Goal: Information Seeking & Learning: Learn about a topic

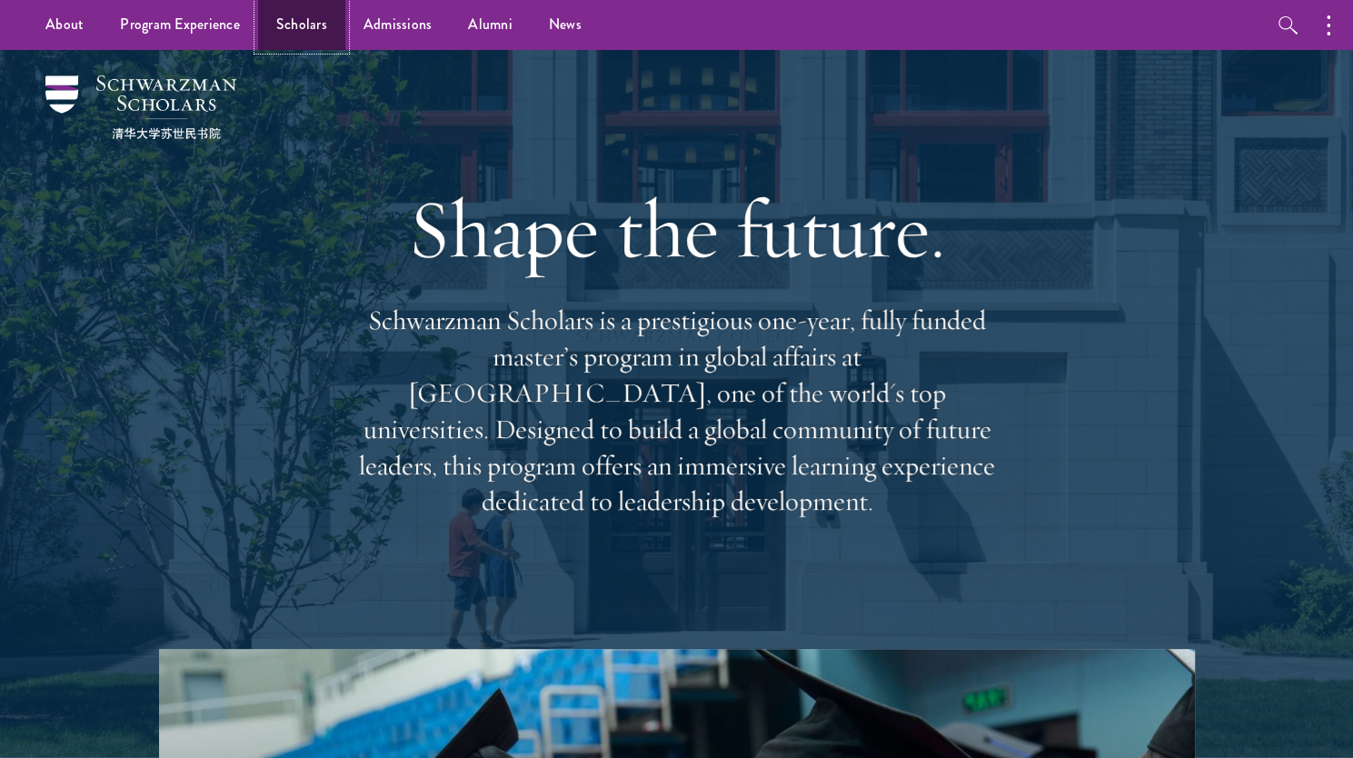
click at [300, 24] on link "Scholars" at bounding box center [301, 25] width 87 height 50
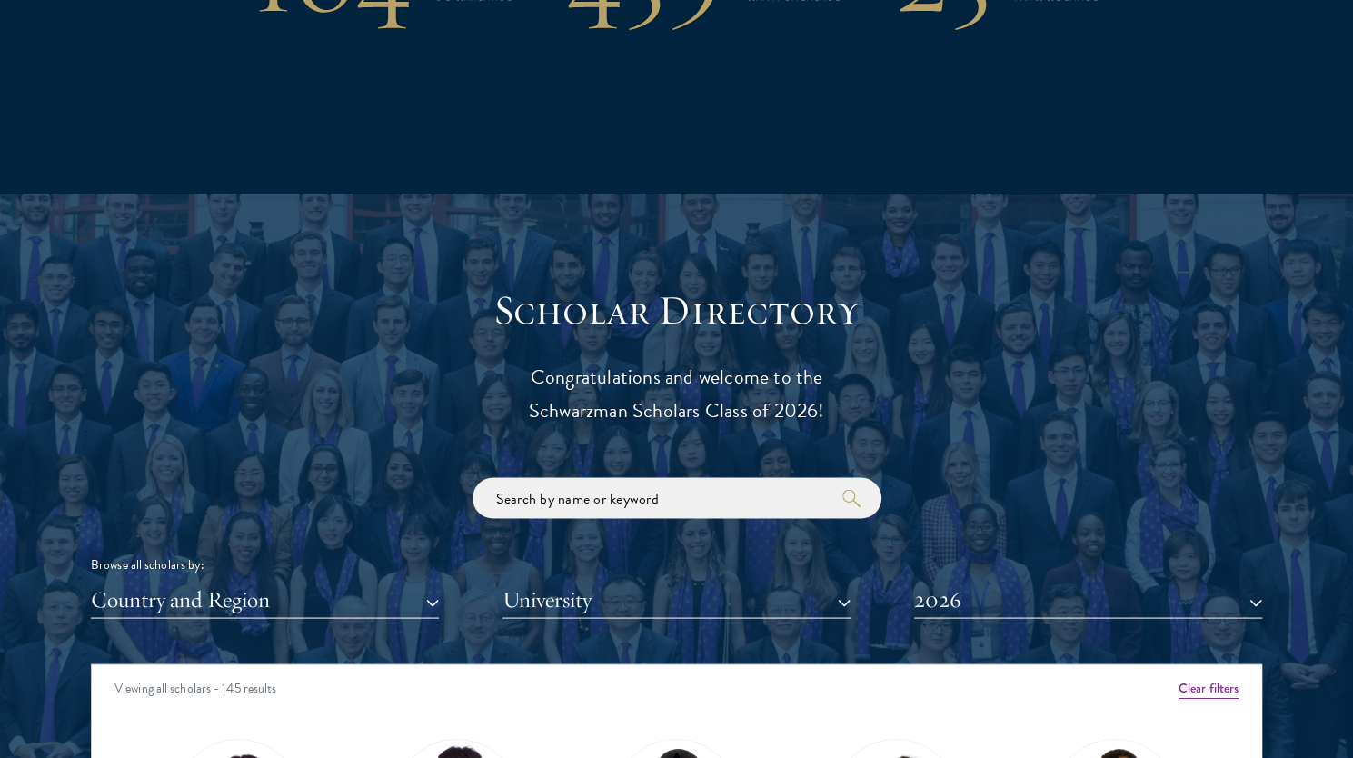
scroll to position [1750, 0]
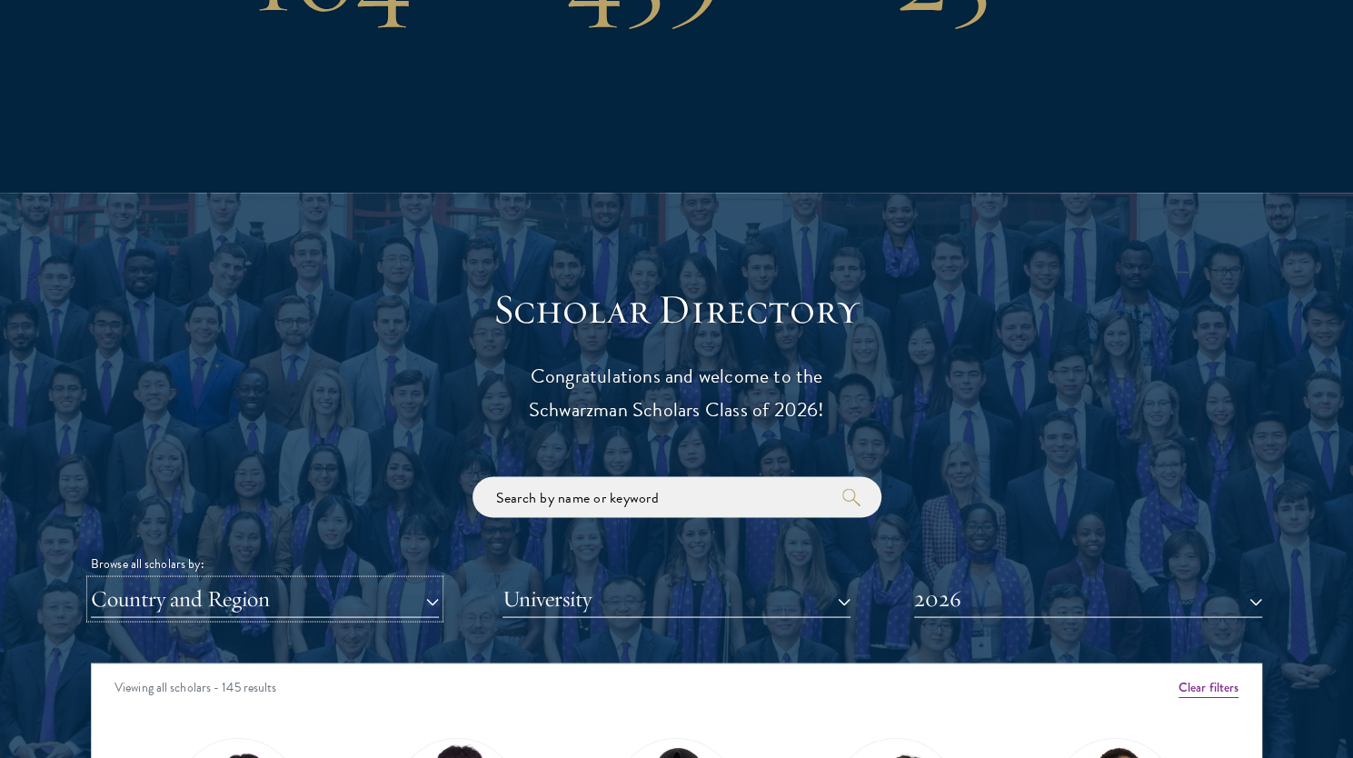
click at [341, 585] on button "Country and Region" at bounding box center [265, 598] width 348 height 37
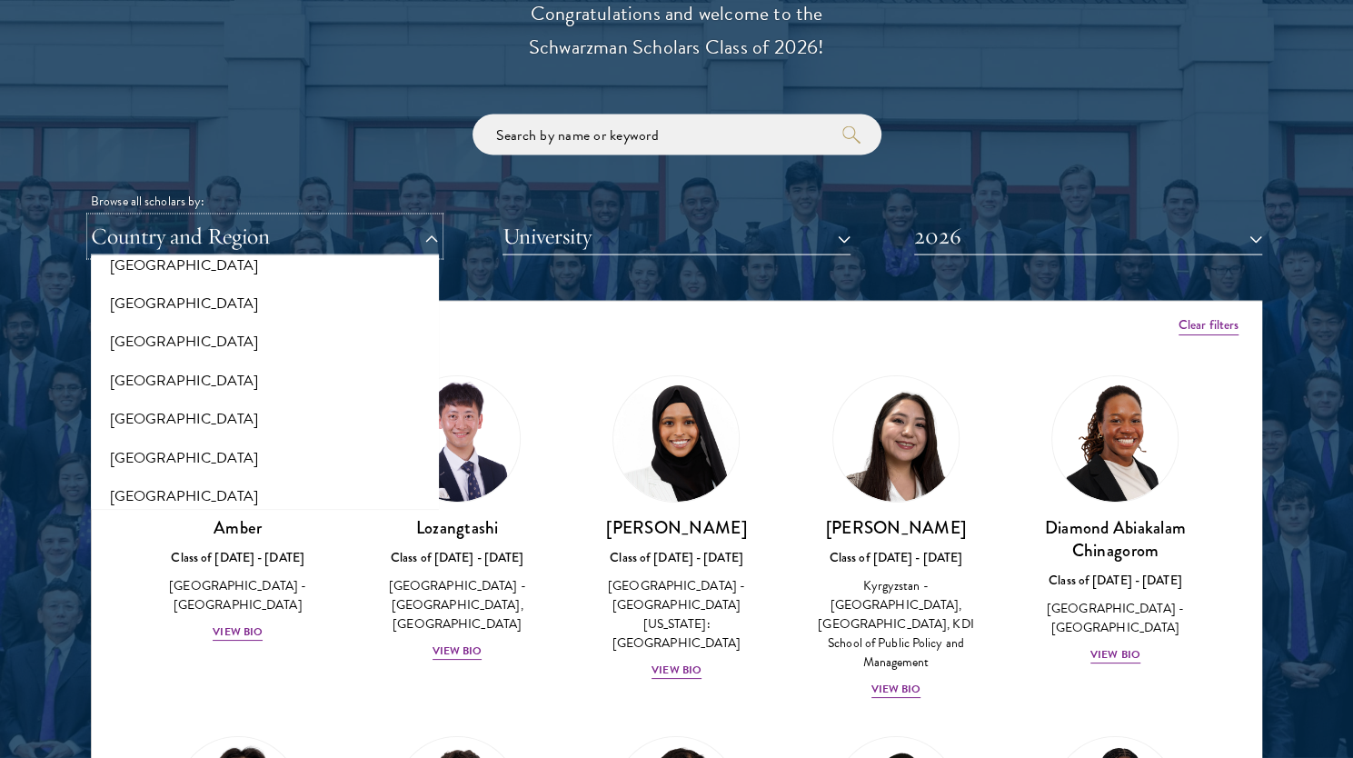
scroll to position [3124, 0]
click at [307, 441] on button "[GEOGRAPHIC_DATA]" at bounding box center [264, 457] width 337 height 38
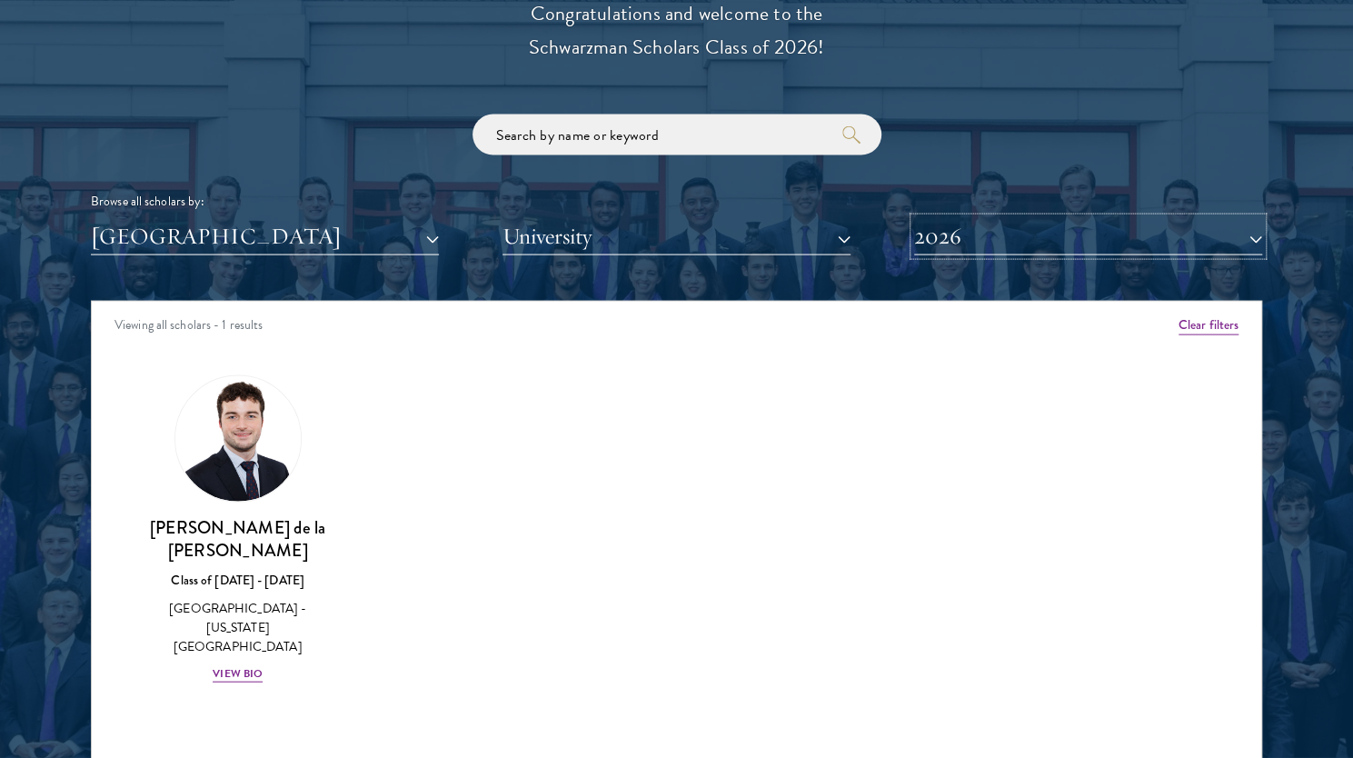
click at [1019, 246] on button "2026" at bounding box center [1088, 236] width 348 height 37
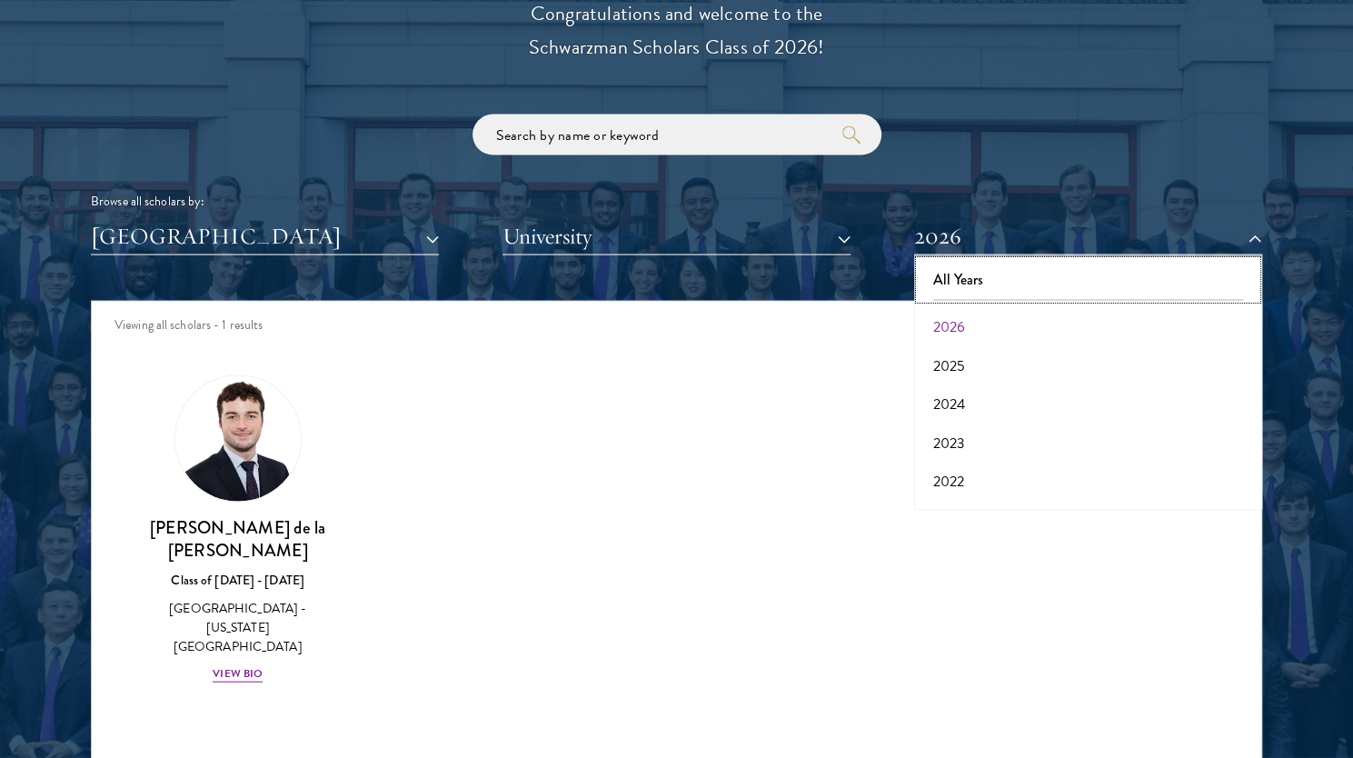
click at [998, 287] on button "All Years" at bounding box center [1088, 280] width 337 height 38
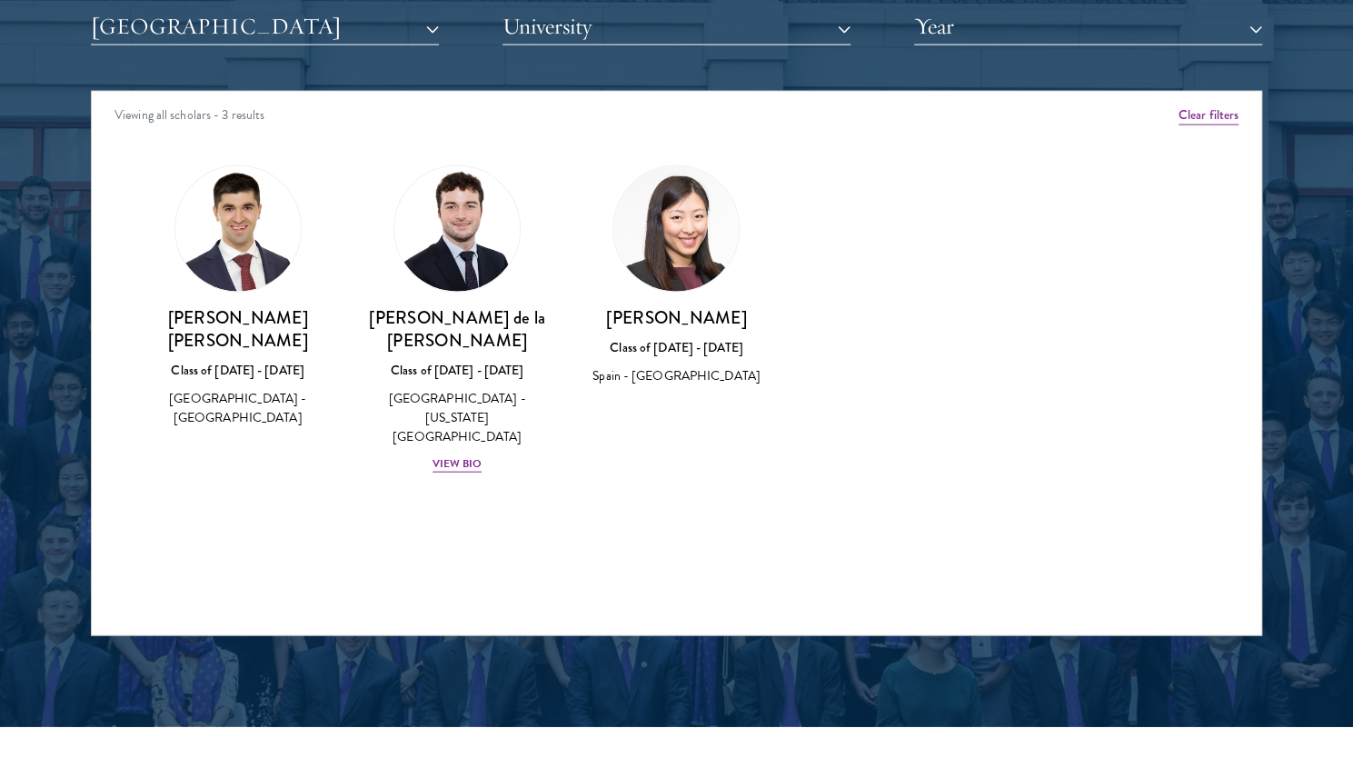
scroll to position [2323, 0]
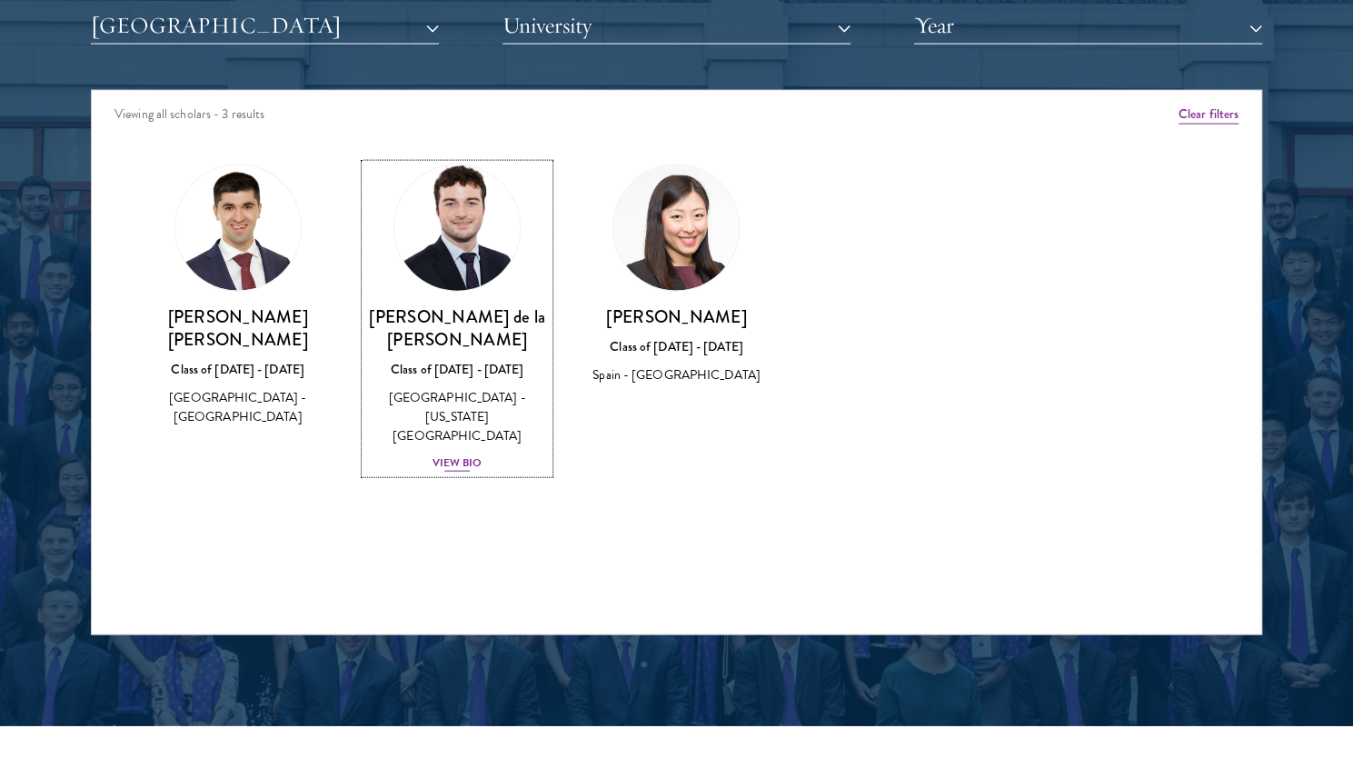
click at [451, 454] on div "View Bio" at bounding box center [458, 462] width 50 height 17
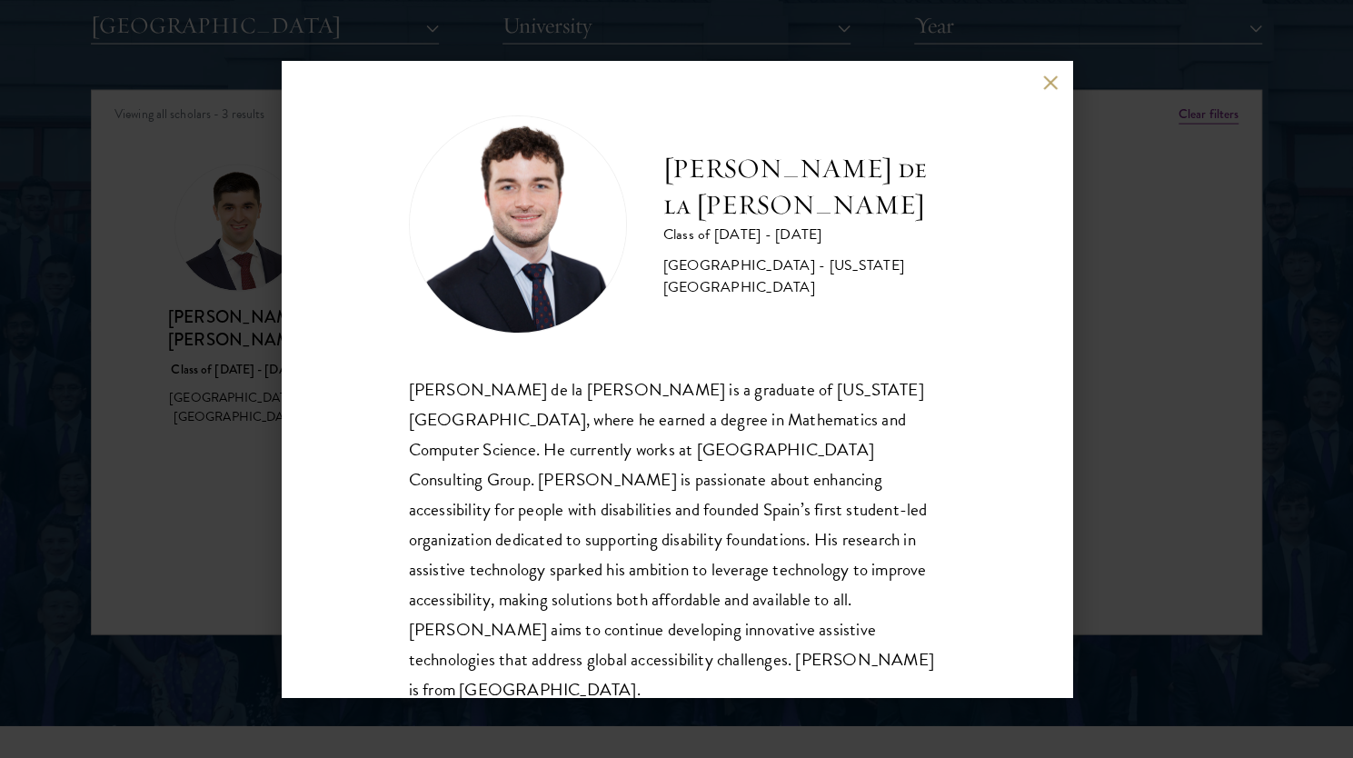
scroll to position [2, 0]
click at [1052, 87] on button at bounding box center [1050, 82] width 15 height 15
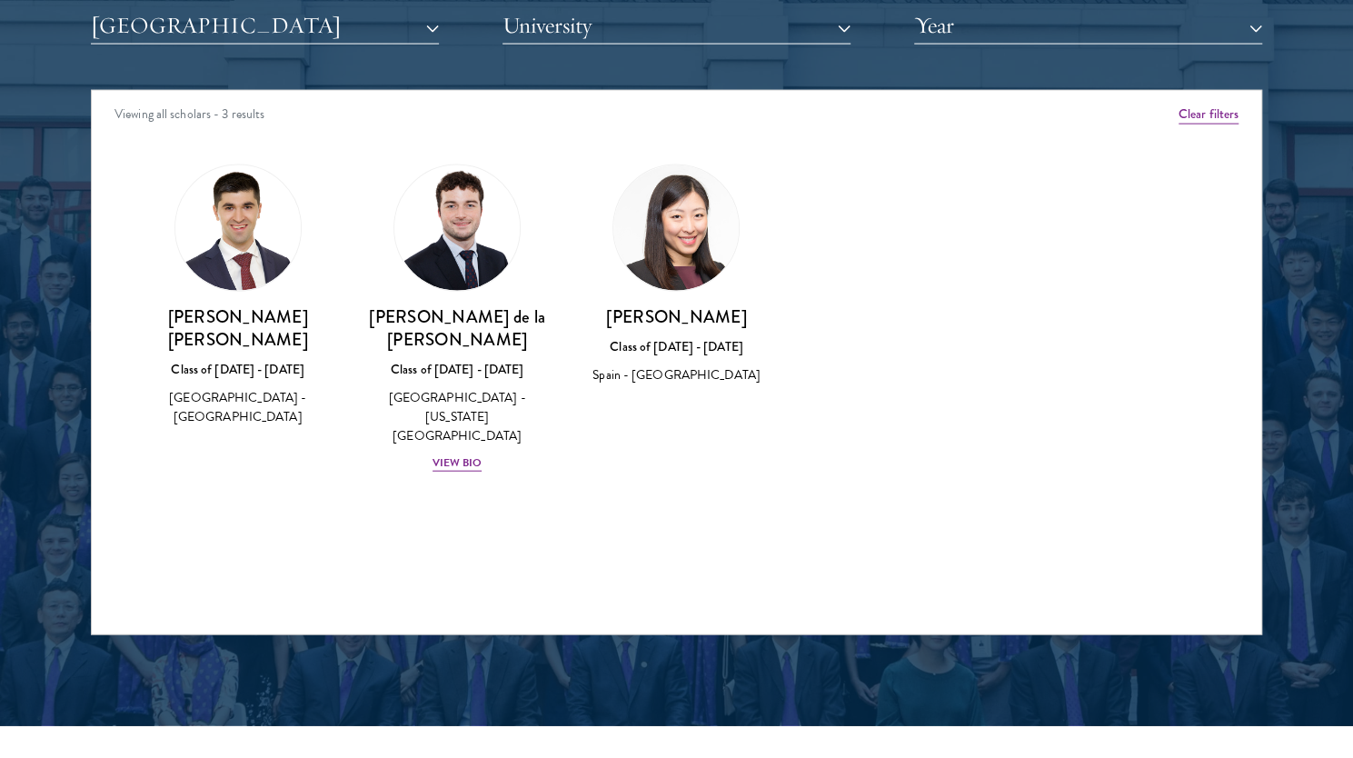
click at [694, 322] on h3 "[PERSON_NAME]" at bounding box center [676, 316] width 183 height 23
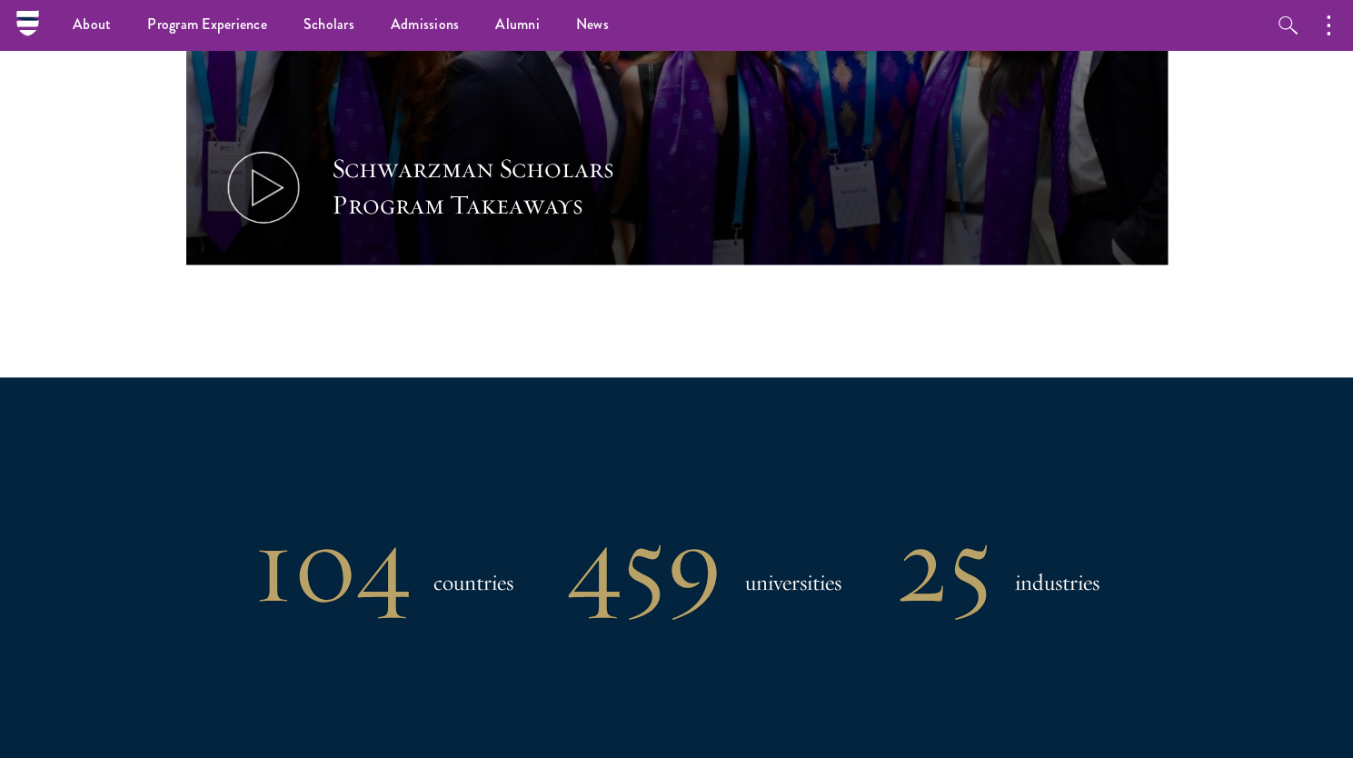
scroll to position [1143, 0]
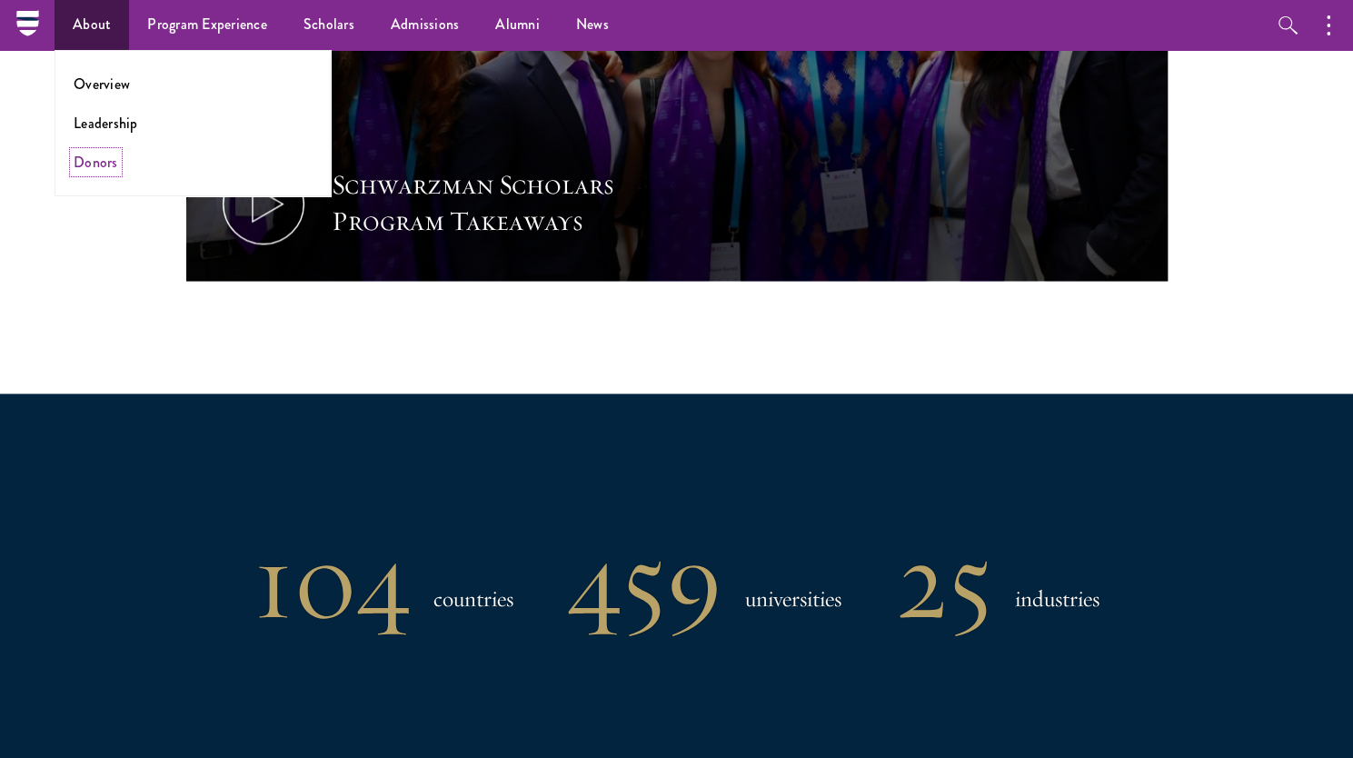
click at [95, 166] on link "Donors" at bounding box center [96, 162] width 45 height 21
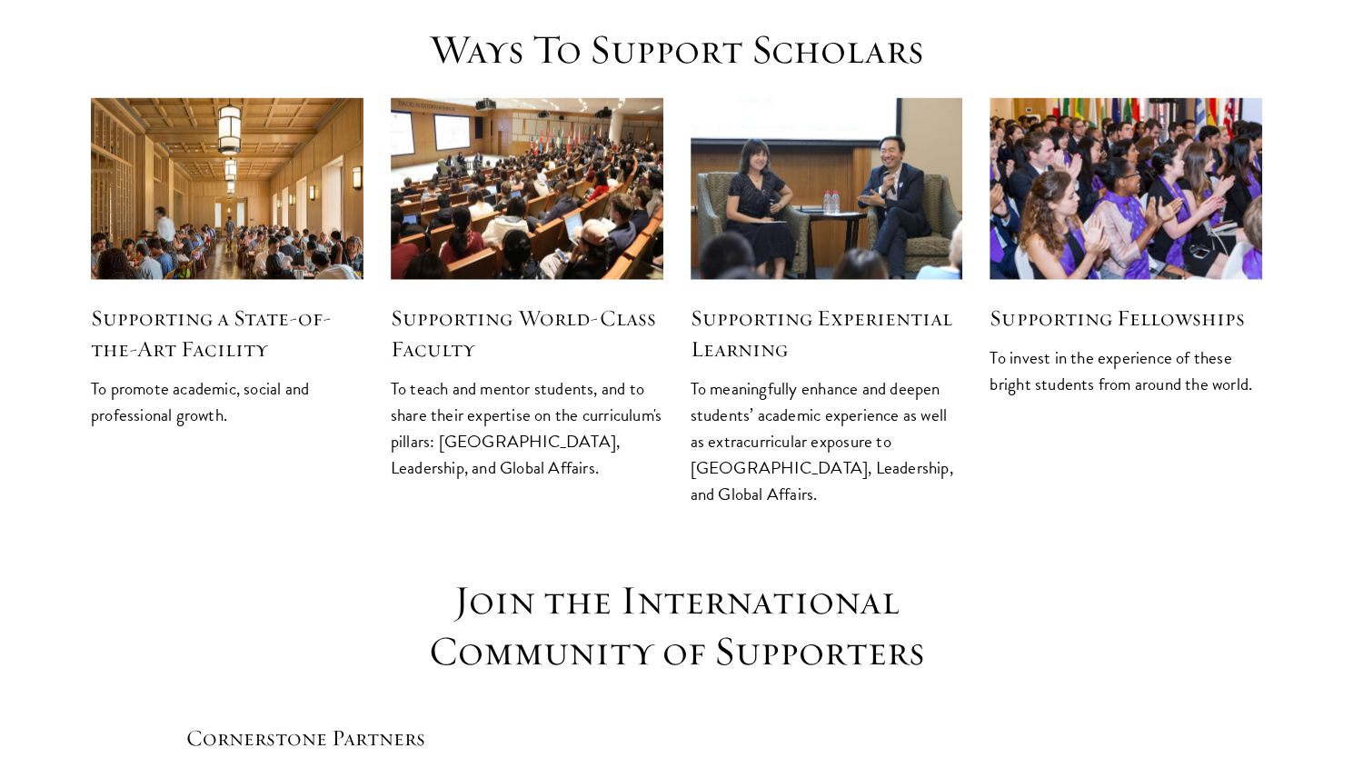
scroll to position [2261, 0]
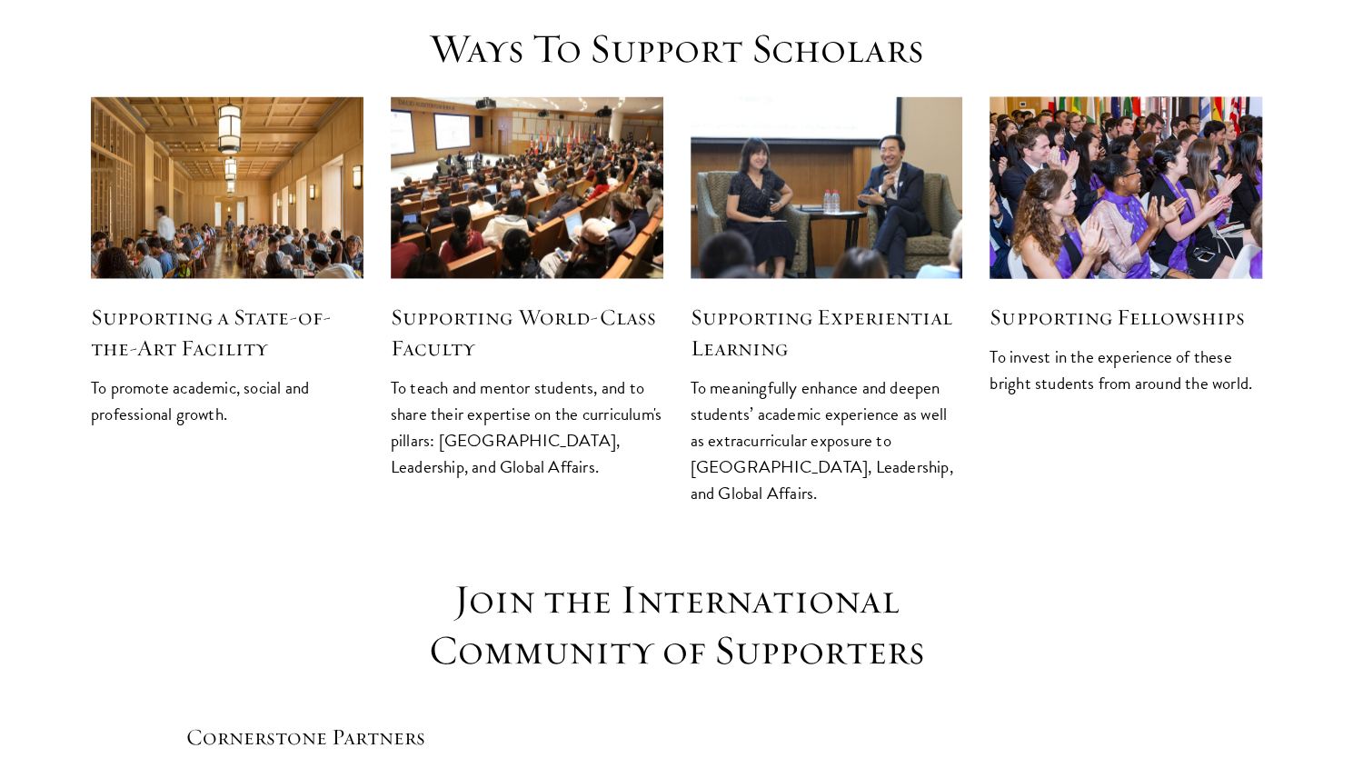
click at [1084, 137] on img at bounding box center [1126, 188] width 289 height 193
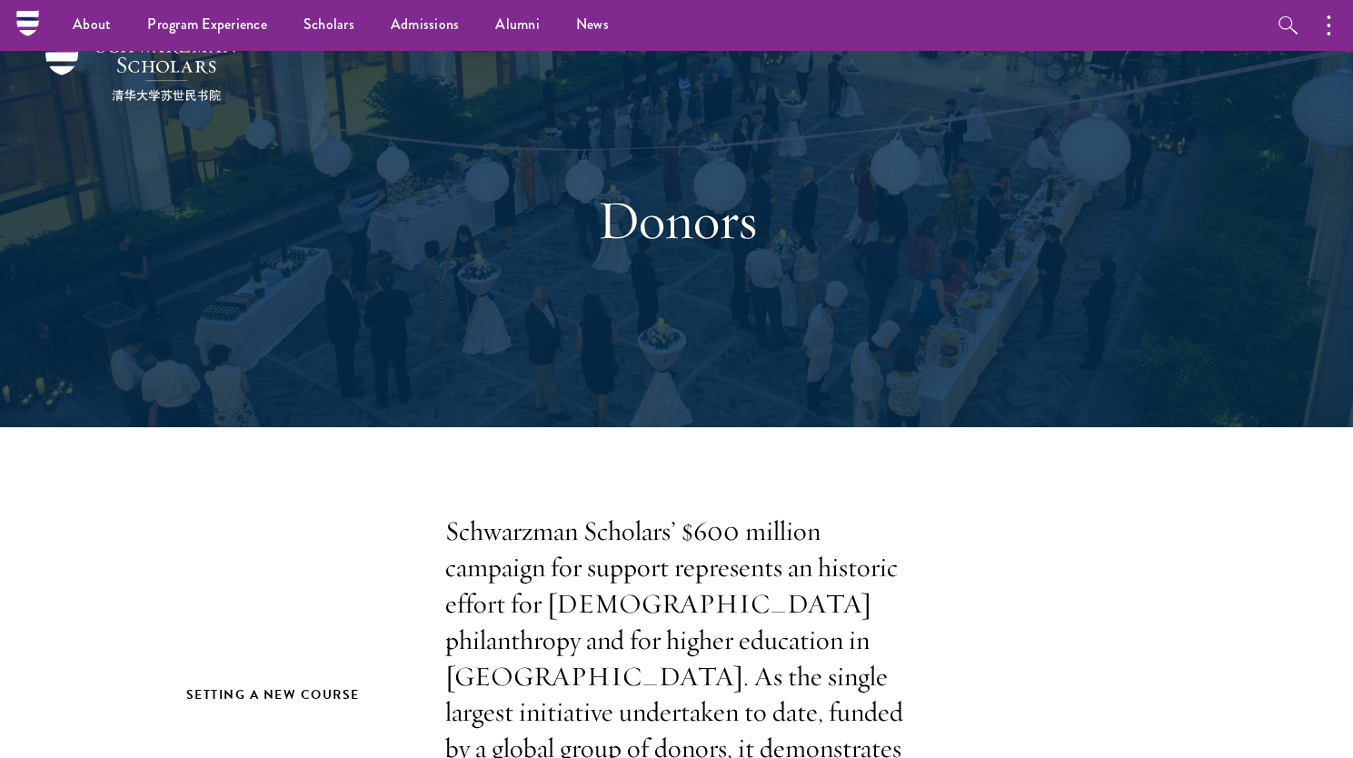
scroll to position [0, 0]
